Goal: Task Accomplishment & Management: Manage account settings

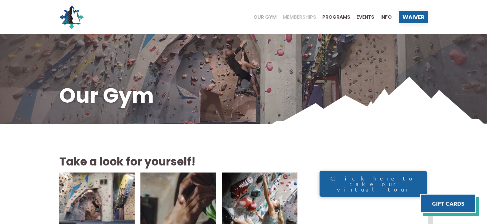
click at [305, 17] on span "Memberships" at bounding box center [298, 17] width 33 height 5
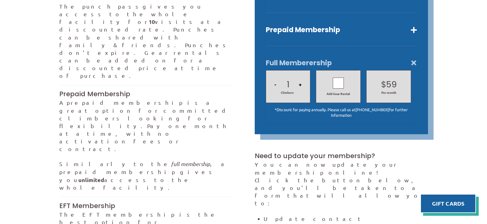
scroll to position [295, 0]
